Goal: Task Accomplishment & Management: Complete application form

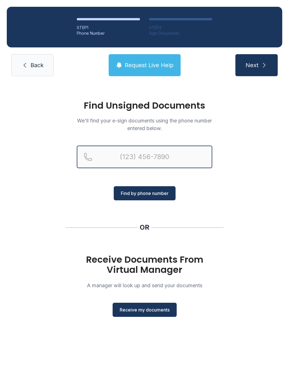
click at [157, 153] on input "Reservation phone number" at bounding box center [144, 157] width 135 height 23
type input "[PHONE_NUMBER]"
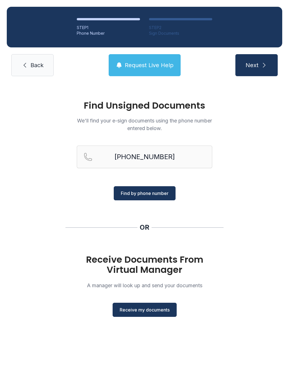
click at [257, 60] on button "Next" at bounding box center [256, 65] width 42 height 22
click at [161, 315] on button "Receive my documents" at bounding box center [145, 310] width 64 height 14
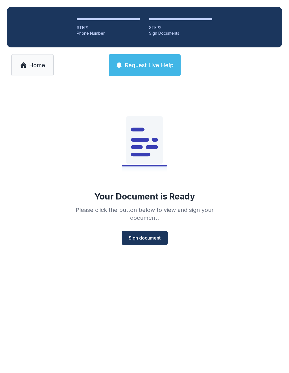
click at [154, 241] on span "Sign document" at bounding box center [145, 237] width 32 height 7
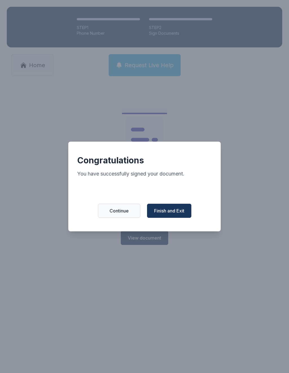
click at [178, 214] on span "Finish and Exit" at bounding box center [169, 210] width 30 height 7
